Goal: Find contact information: Find contact information

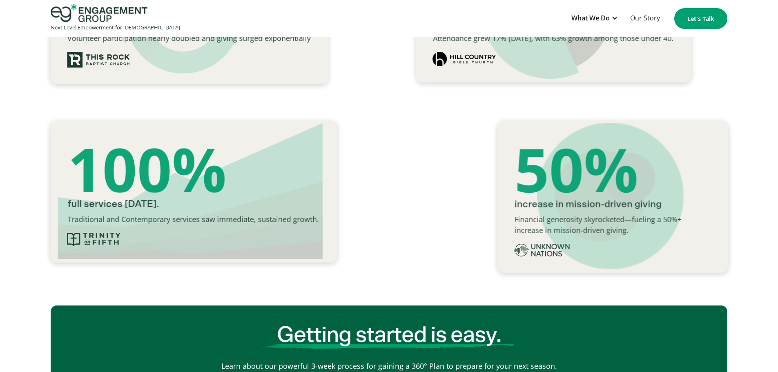
scroll to position [1266, 0]
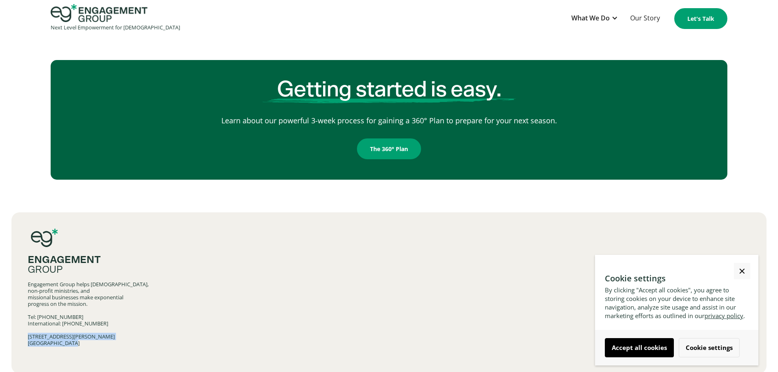
drag, startPoint x: 72, startPoint y: 328, endPoint x: 27, endPoint y: 323, distance: 44.8
click at [27, 323] on div "Engagement Group Engagement Group helps churches, non-profit ministries, and mi…" at bounding box center [388, 292] width 755 height 161
copy div "1201 S. Akard St. Dallas, TX 75215"
drag, startPoint x: 109, startPoint y: 309, endPoint x: 70, endPoint y: 312, distance: 38.9
click at [70, 312] on div "Engagement Group helps churches, non-profit ministries, and missional businesse…" at bounding box center [389, 313] width 722 height 65
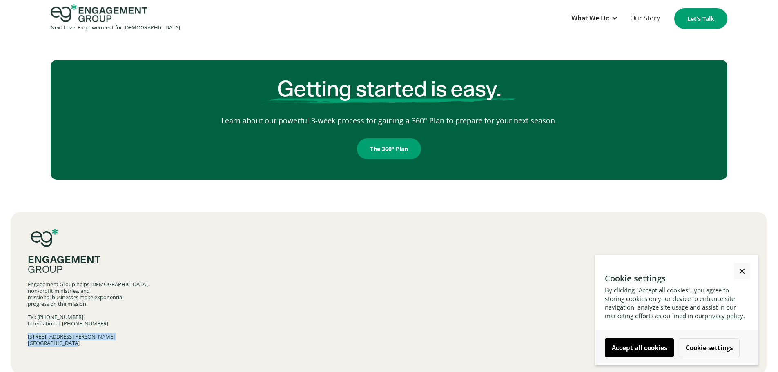
copy div "469-619-1230"
click at [222, 212] on div "Engagement Group Engagement Group helps churches, non-profit ministries, and mi…" at bounding box center [388, 292] width 755 height 161
drag, startPoint x: 77, startPoint y: 271, endPoint x: 24, endPoint y: 274, distance: 53.2
click at [24, 274] on div "Engagement Group Engagement Group helps churches, non-profit ministries, and mi…" at bounding box center [388, 292] width 755 height 161
copy div "Engagement Group"
